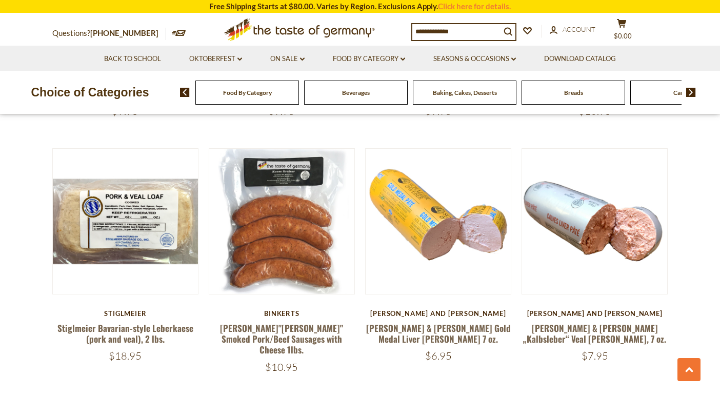
scroll to position [1778, 0]
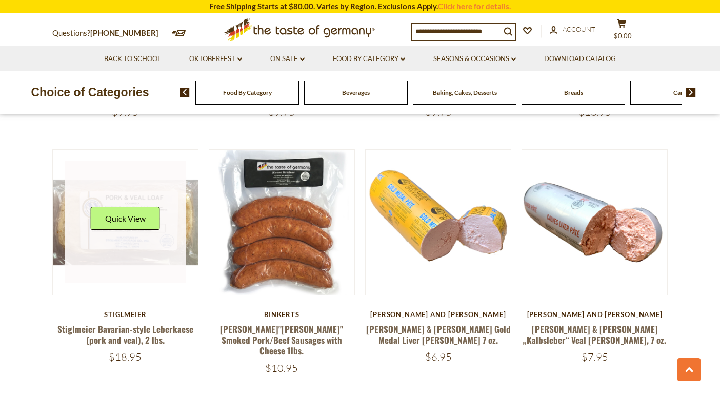
click at [106, 207] on div "Quick View" at bounding box center [125, 222] width 69 height 31
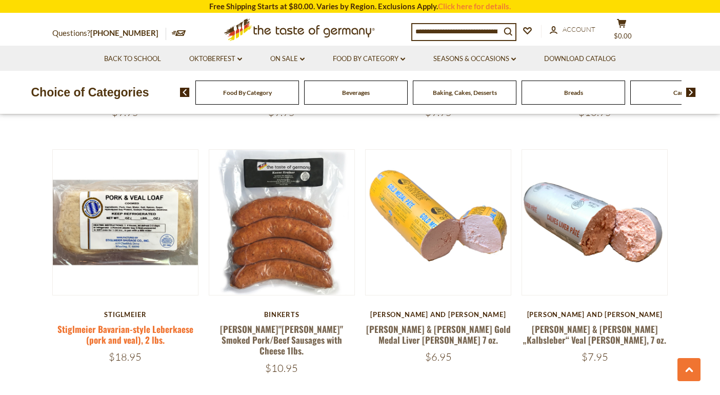
click at [130, 322] on link "Stiglmeier Bavarian-style Leberkaese (pork and veal), 2 lbs." at bounding box center [125, 334] width 136 height 24
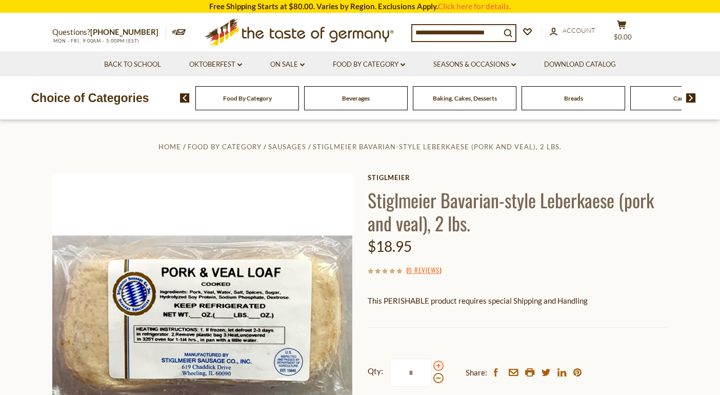
click at [438, 367] on span at bounding box center [438, 365] width 10 height 10
click at [432, 367] on input "*" at bounding box center [411, 372] width 42 height 28
click at [438, 374] on span at bounding box center [438, 378] width 10 height 10
click at [432, 374] on input "*" at bounding box center [411, 372] width 42 height 28
click at [437, 365] on span at bounding box center [438, 365] width 10 height 10
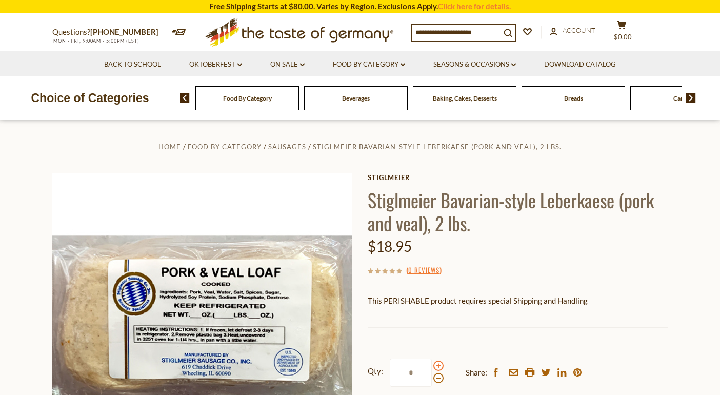
click at [432, 365] on input "*" at bounding box center [411, 372] width 42 height 28
click at [438, 377] on span at bounding box center [438, 378] width 10 height 10
click at [432, 377] on input "*" at bounding box center [411, 372] width 42 height 28
type input "*"
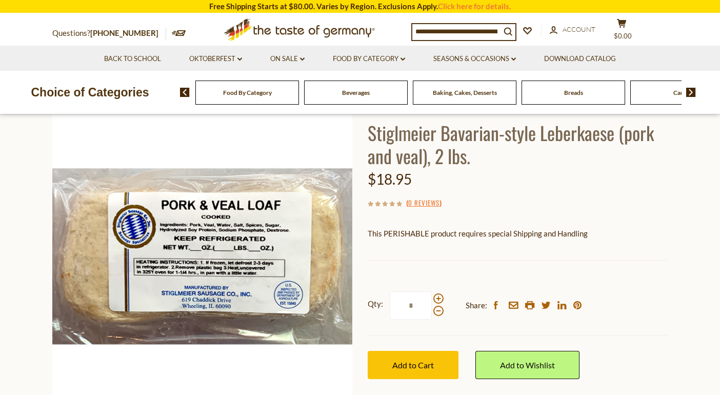
scroll to position [67, 0]
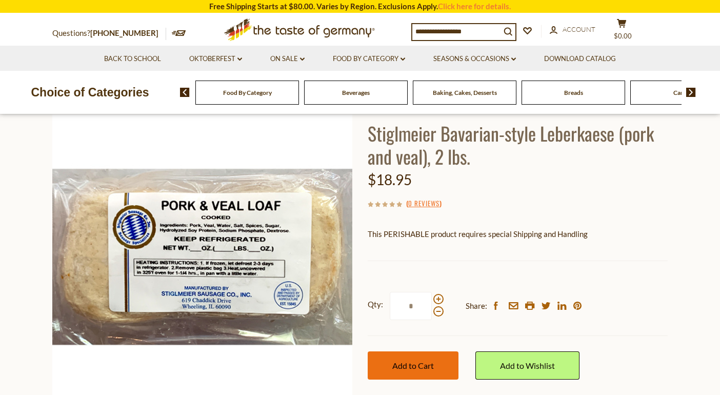
type input "*"
click at [435, 367] on button "Add to Cart" at bounding box center [413, 365] width 91 height 28
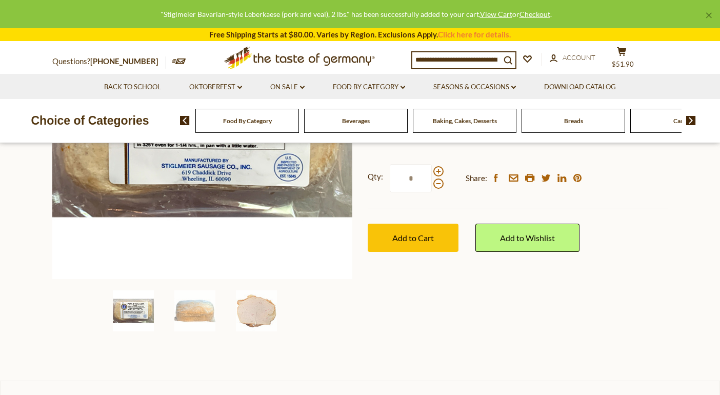
scroll to position [192, 0]
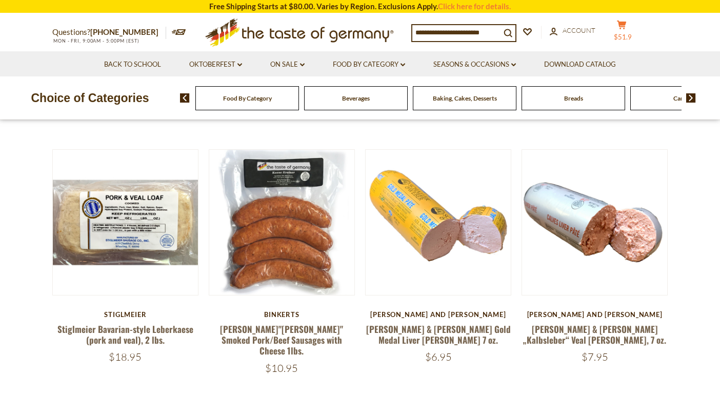
click at [632, 33] on span "$51.9" at bounding box center [623, 37] width 18 height 8
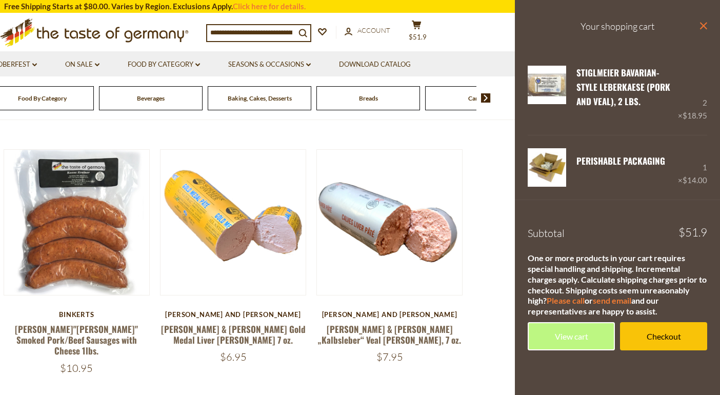
click at [704, 26] on icon at bounding box center [703, 25] width 7 height 7
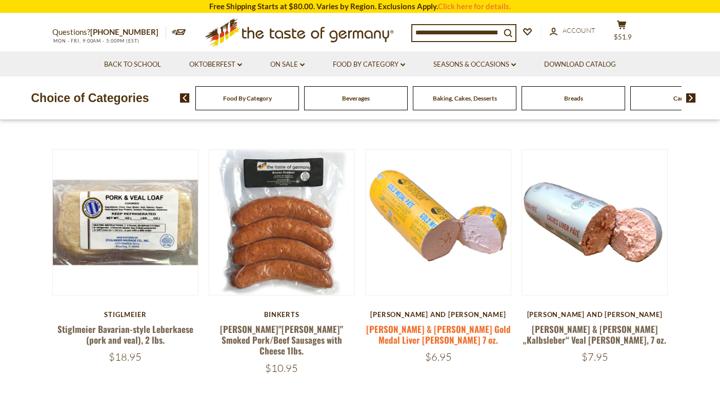
click at [429, 322] on link "[PERSON_NAME] & [PERSON_NAME] Gold Medal Liver [PERSON_NAME] 7 oz." at bounding box center [438, 334] width 145 height 24
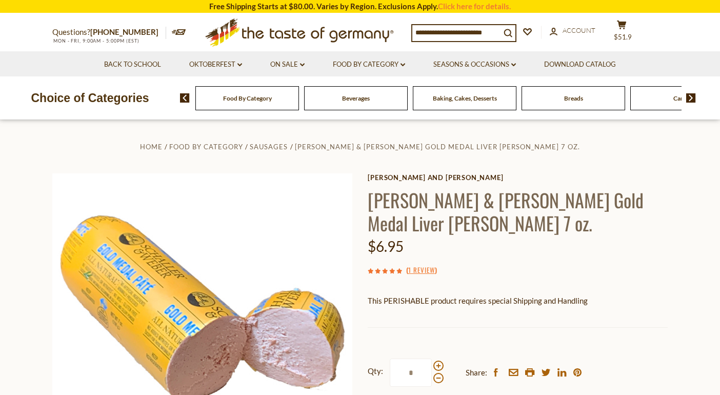
scroll to position [87, 0]
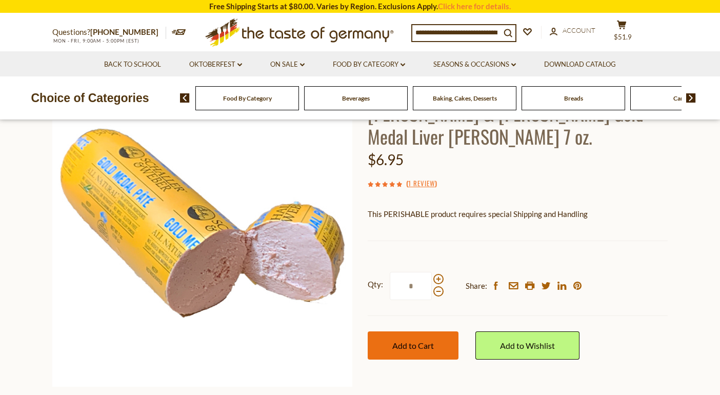
click at [442, 331] on button "Add to Cart" at bounding box center [413, 345] width 91 height 28
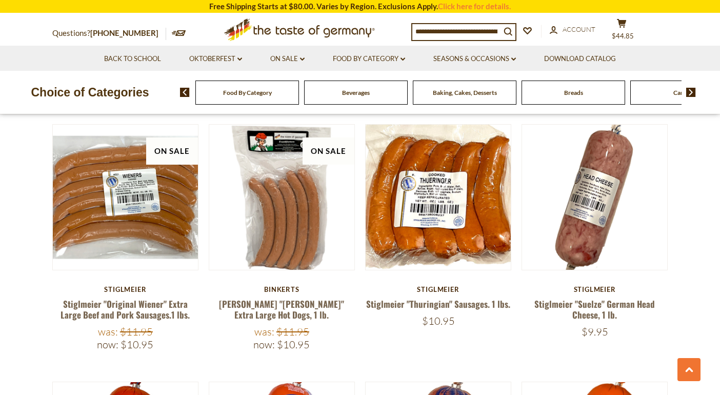
scroll to position [1247, 0]
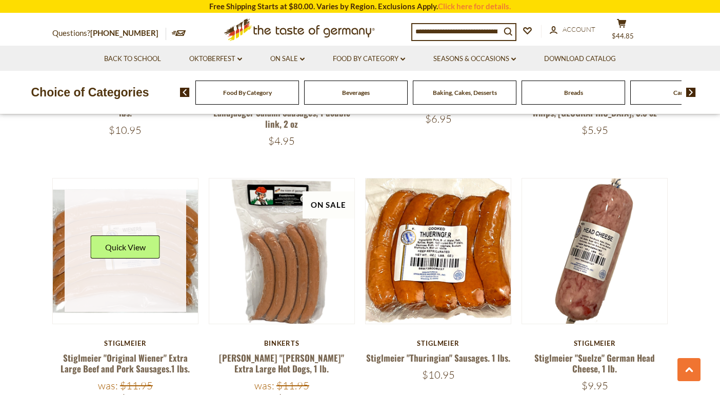
click at [148, 270] on link at bounding box center [126, 251] width 122 height 122
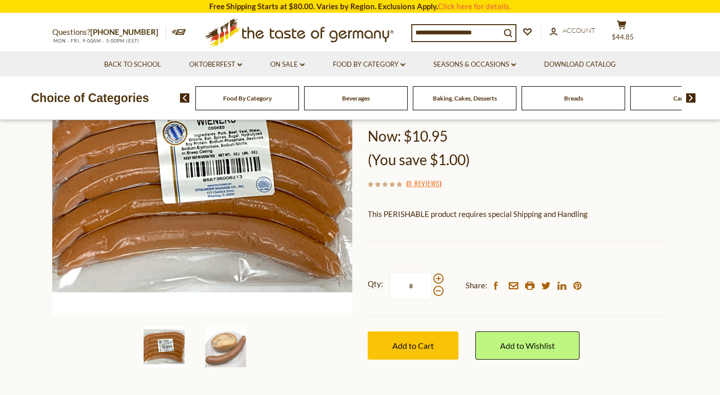
scroll to position [182, 0]
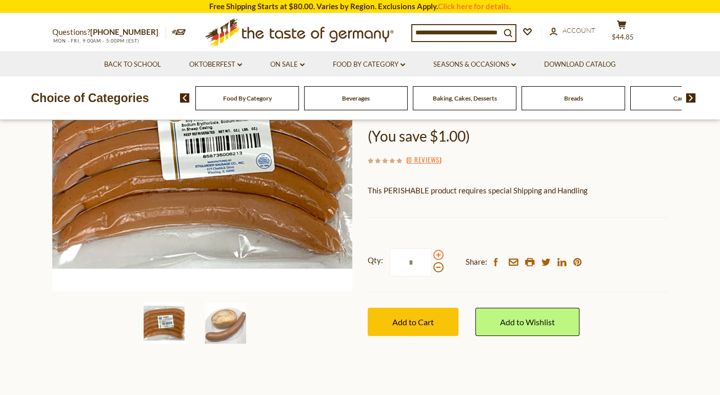
click at [438, 254] on span at bounding box center [438, 255] width 10 height 10
click at [432, 254] on input "*" at bounding box center [411, 262] width 42 height 28
click at [437, 267] on span at bounding box center [438, 267] width 10 height 10
click at [432, 267] on input "*" at bounding box center [411, 262] width 42 height 28
type input "*"
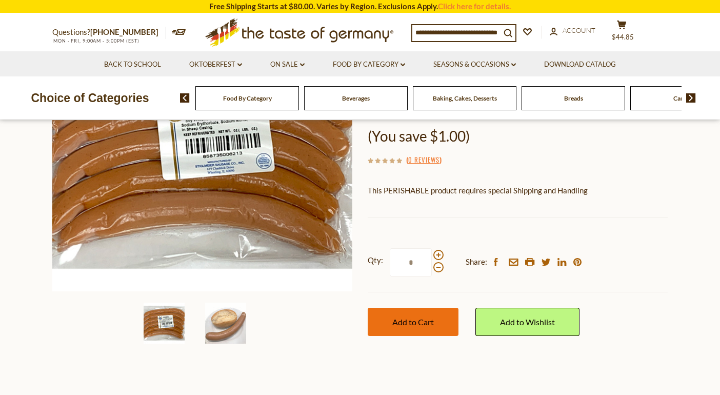
type input "*"
click at [400, 324] on button "Add to Cart" at bounding box center [413, 322] width 91 height 28
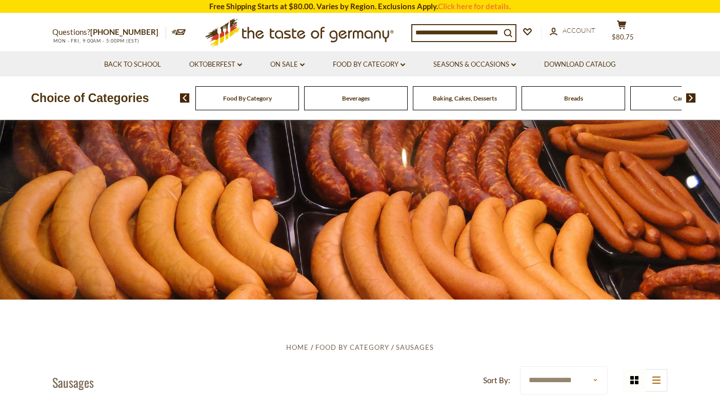
scroll to position [-2, 0]
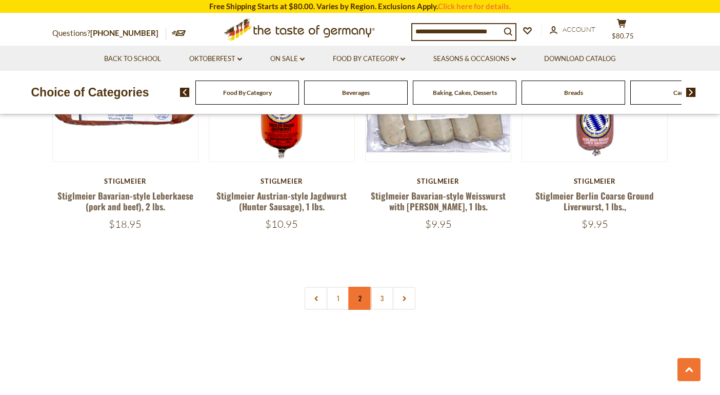
click at [364, 287] on link "2" at bounding box center [360, 298] width 23 height 23
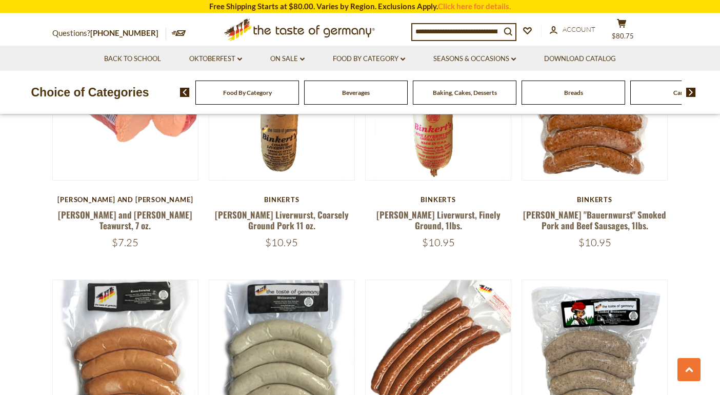
scroll to position [611, 0]
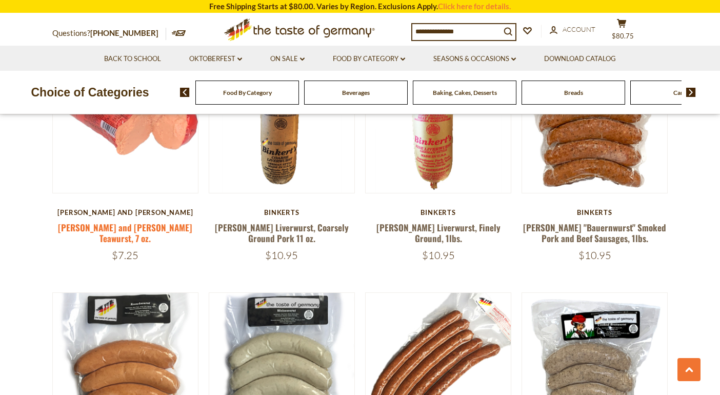
click at [118, 227] on link "[PERSON_NAME] and [PERSON_NAME] Teawurst, 7 oz." at bounding box center [125, 233] width 134 height 24
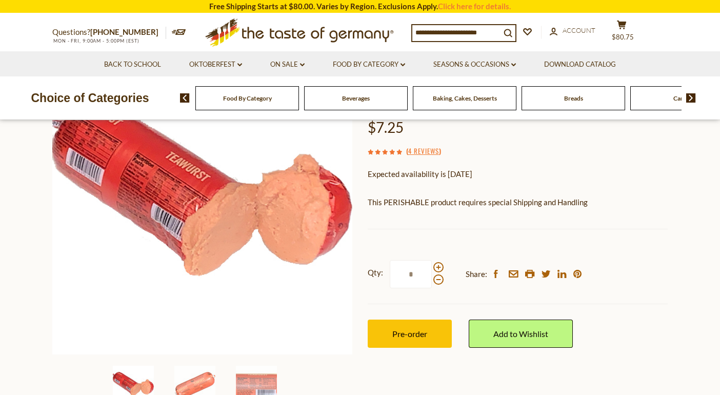
scroll to position [133, 0]
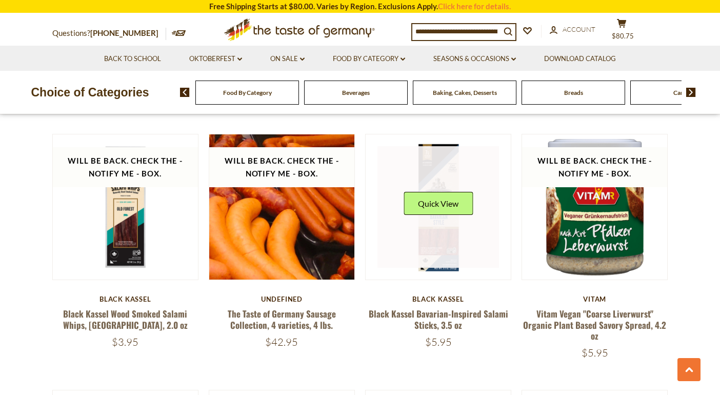
scroll to position [1284, 0]
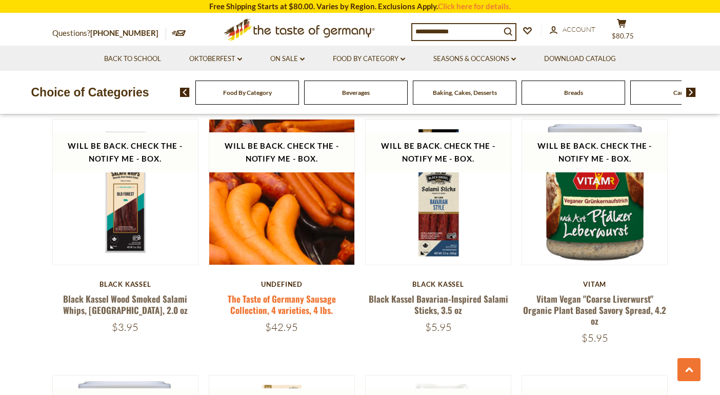
click at [274, 306] on link "The Taste of Germany Sausage Collection, 4 varieties, 4 lbs." at bounding box center [282, 304] width 108 height 24
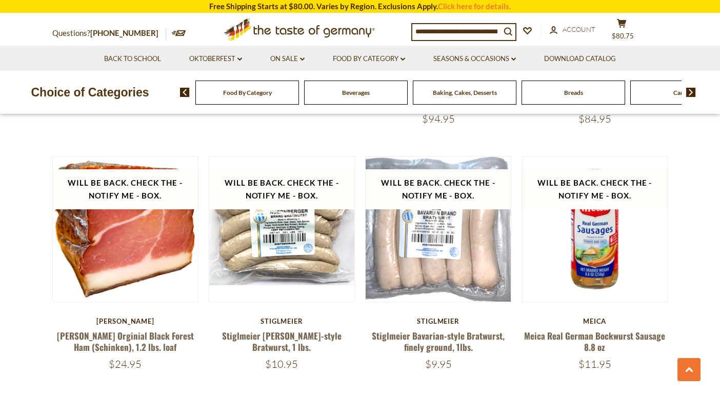
scroll to position [2265, 0]
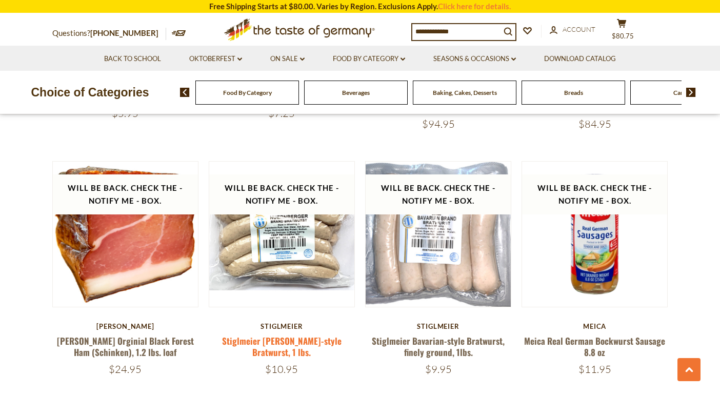
click at [265, 334] on link "Stiglmeier [PERSON_NAME]-style Bratwurst, 1 lbs." at bounding box center [281, 346] width 119 height 24
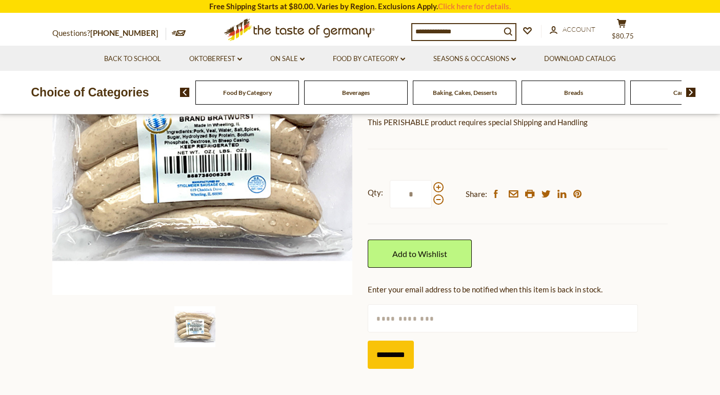
scroll to position [178, 0]
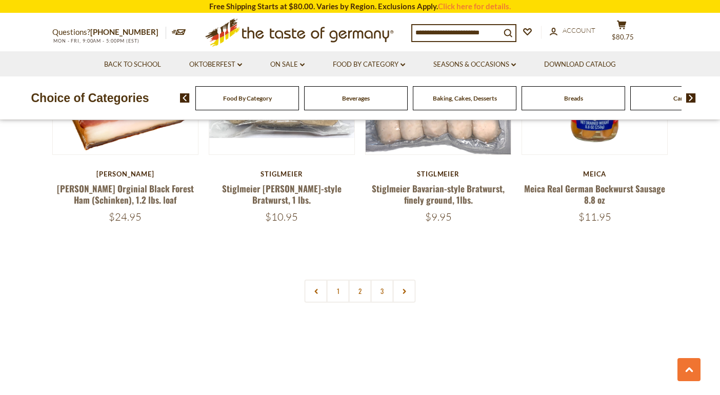
scroll to position [2418, 0]
click at [380, 279] on link "3" at bounding box center [382, 290] width 23 height 23
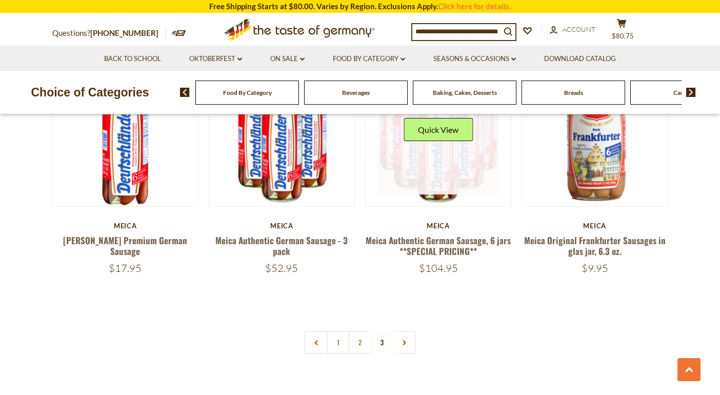
scroll to position [628, 0]
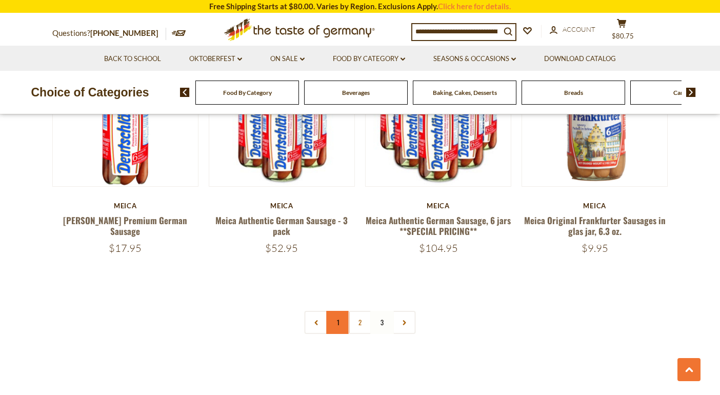
click at [341, 311] on link "1" at bounding box center [338, 322] width 23 height 23
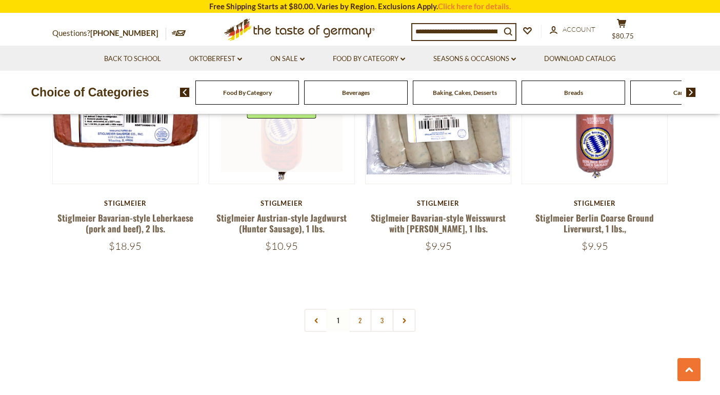
scroll to position [2396, 0]
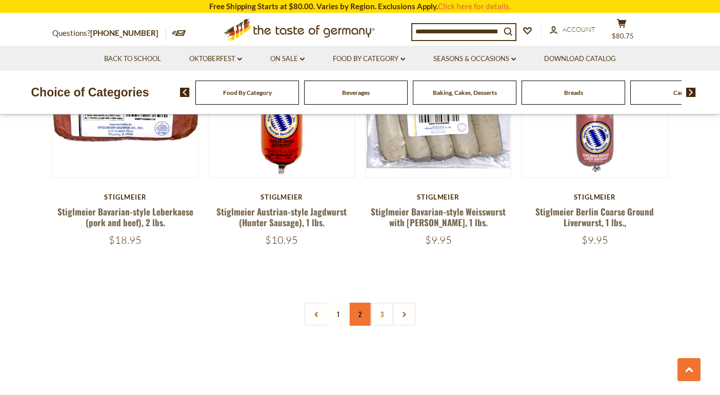
click at [364, 302] on link "2" at bounding box center [360, 313] width 23 height 23
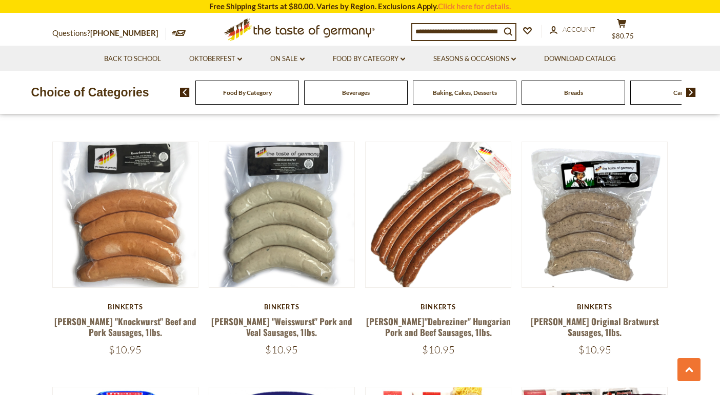
scroll to position [769, 0]
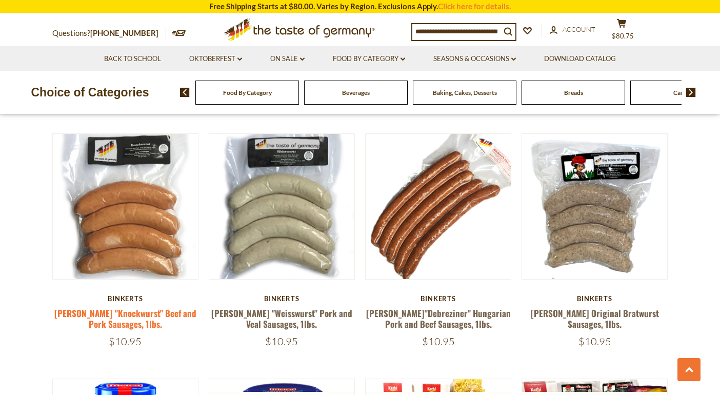
click at [149, 315] on link "[PERSON_NAME] "Knockwurst" Beef and Pork Sausages, 1lbs." at bounding box center [125, 319] width 142 height 24
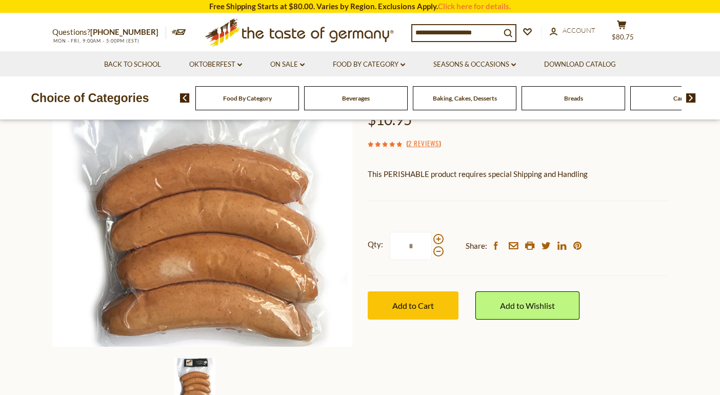
scroll to position [139, 0]
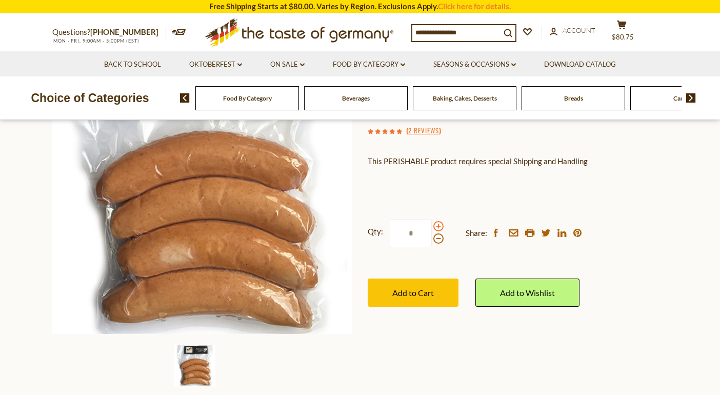
click at [436, 226] on span at bounding box center [438, 226] width 10 height 10
click at [432, 226] on input "*" at bounding box center [411, 233] width 42 height 28
click at [436, 226] on span at bounding box center [438, 226] width 10 height 10
click at [432, 226] on input "*" at bounding box center [411, 233] width 42 height 28
type input "*"
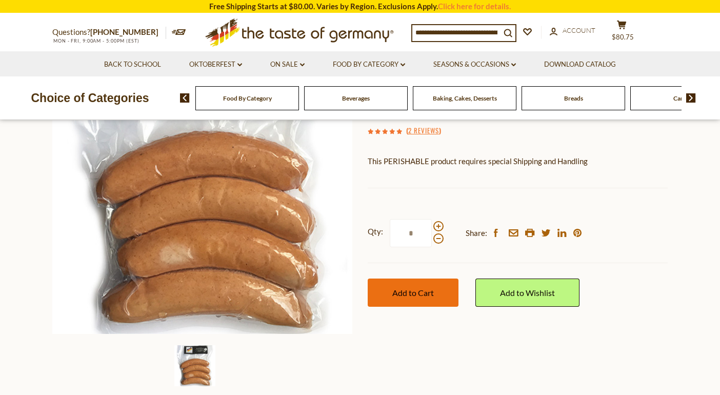
click at [425, 288] on span "Add to Cart" at bounding box center [413, 293] width 42 height 10
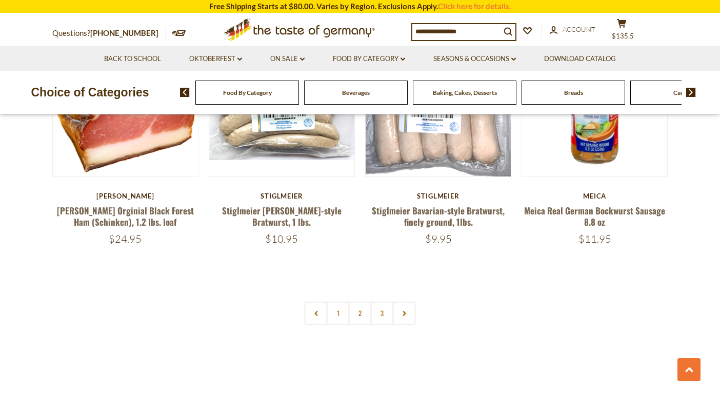
scroll to position [2345, 0]
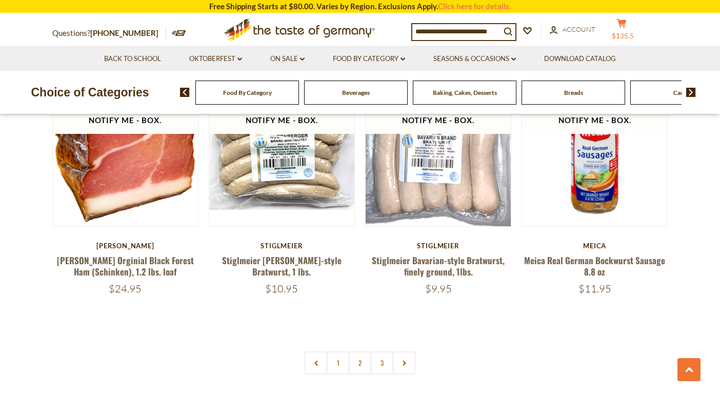
click at [627, 31] on button "cart $135.5" at bounding box center [621, 31] width 31 height 26
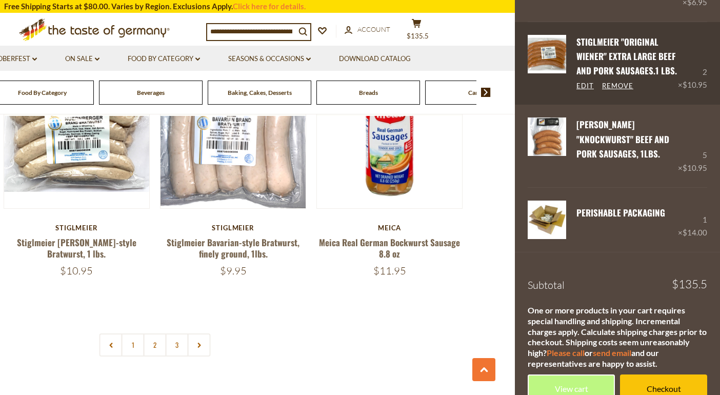
scroll to position [2365, 0]
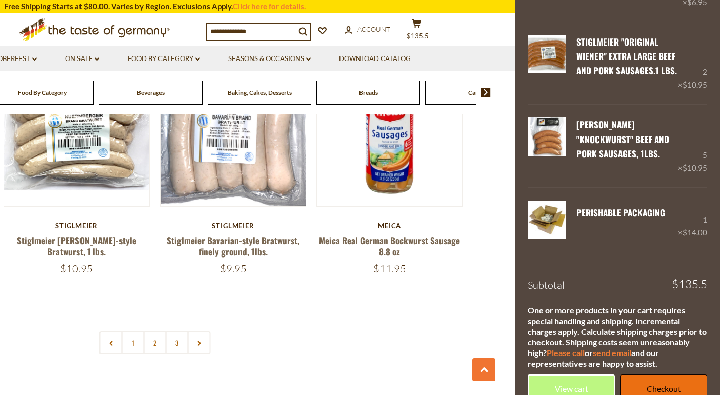
click at [661, 374] on link "Checkout" at bounding box center [663, 388] width 87 height 28
